Goal: Transaction & Acquisition: Purchase product/service

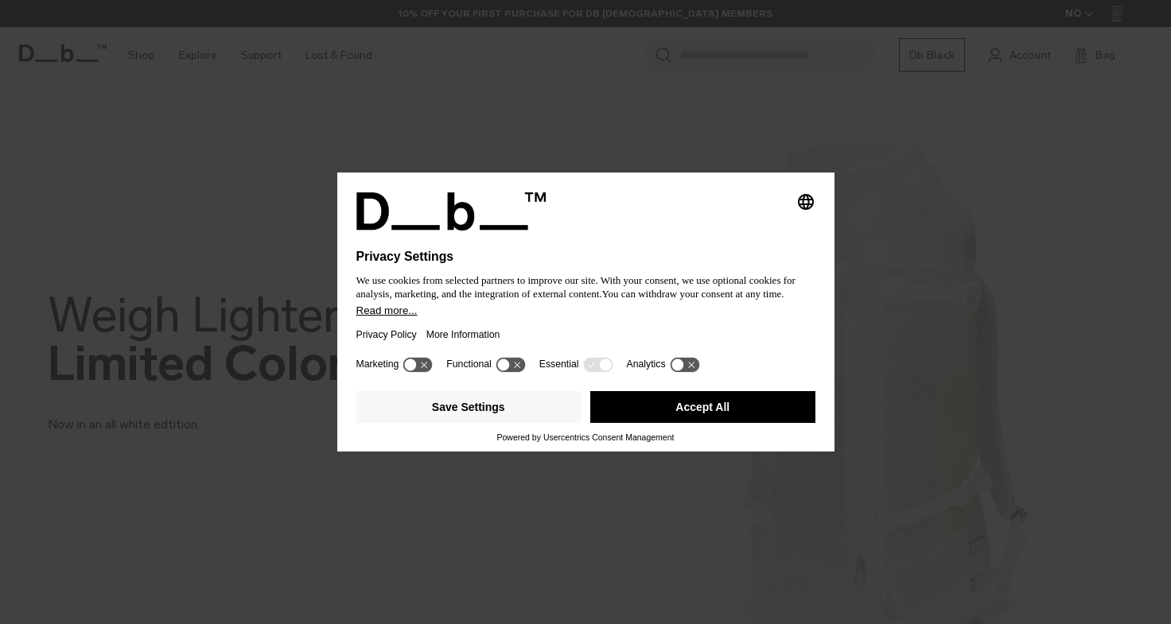
click at [756, 399] on button "Accept All" at bounding box center [702, 407] width 225 height 32
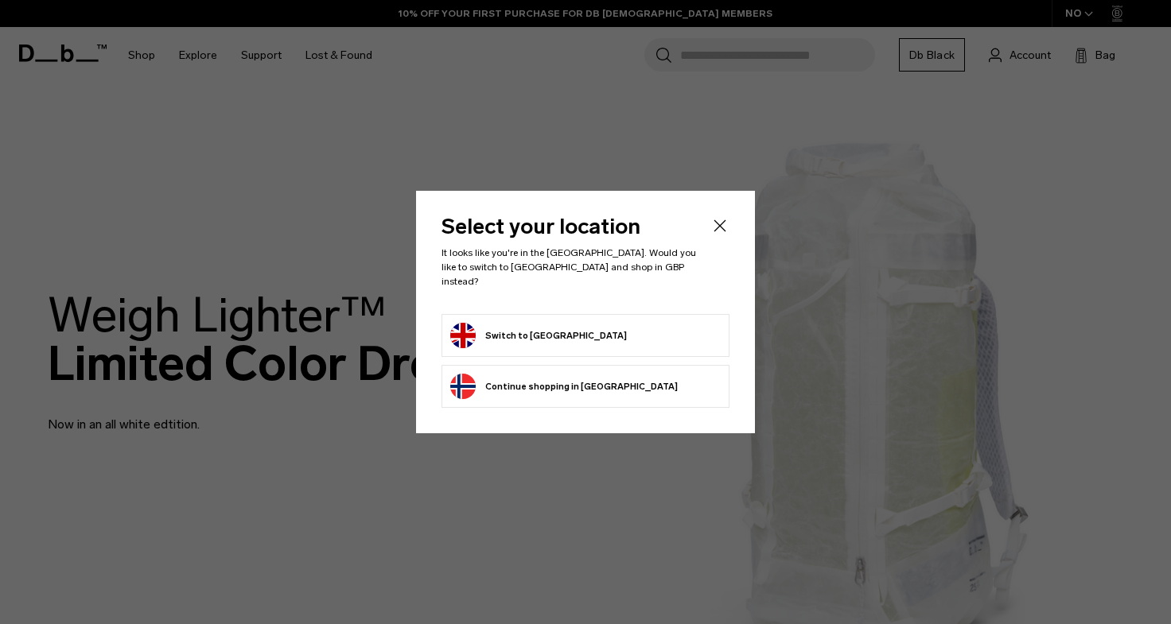
click at [565, 376] on button "Continue browsing Norway store Continue shopping in Norway" at bounding box center [563, 386] width 227 height 25
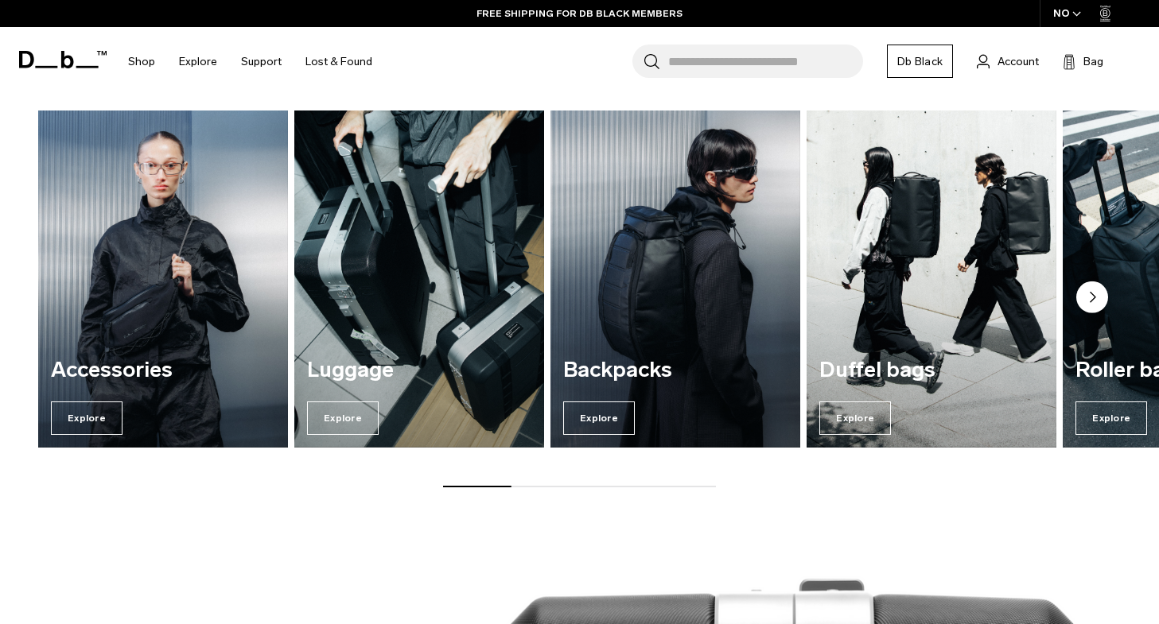
scroll to position [1174, 0]
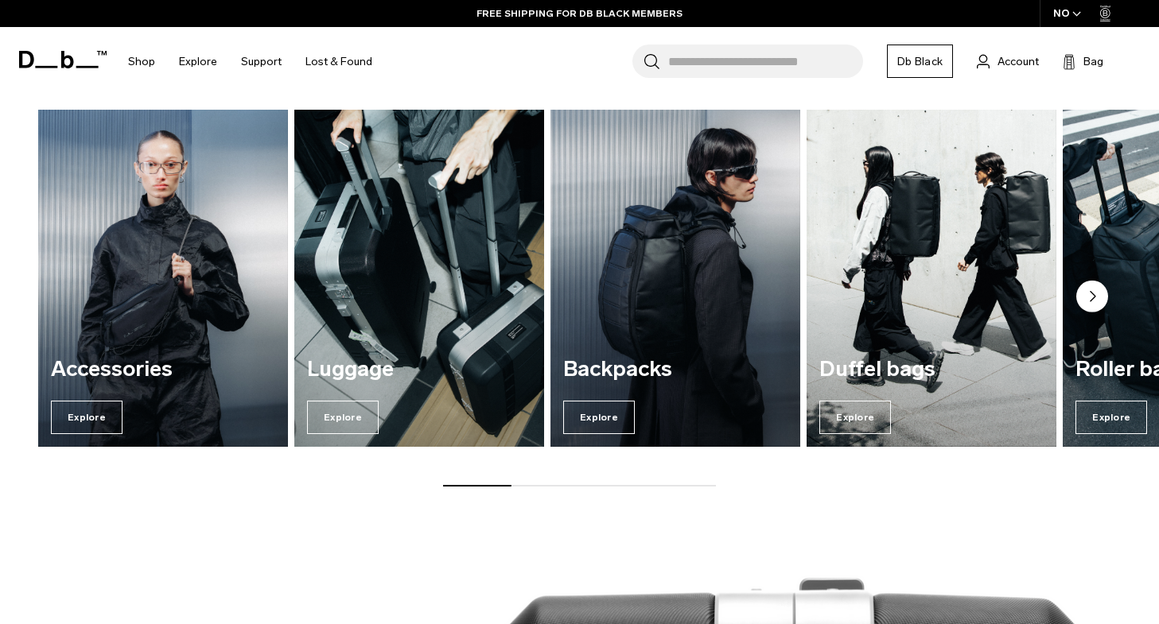
click at [331, 319] on img "2 / 7" at bounding box center [419, 279] width 258 height 348
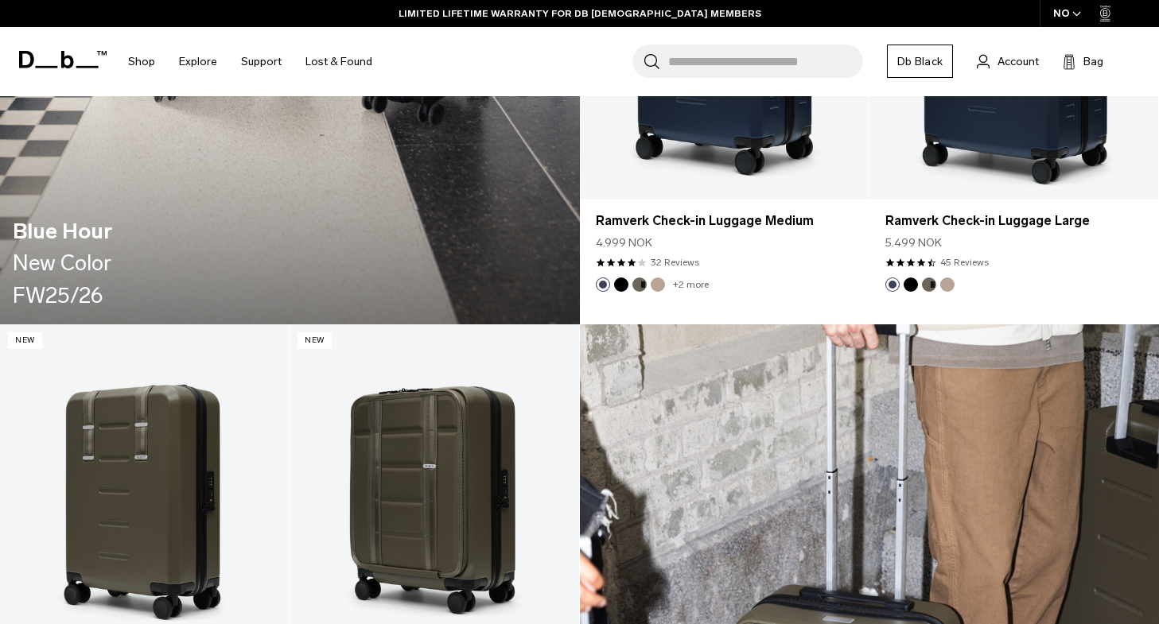
scroll to position [1864, 0]
